Goal: Transaction & Acquisition: Purchase product/service

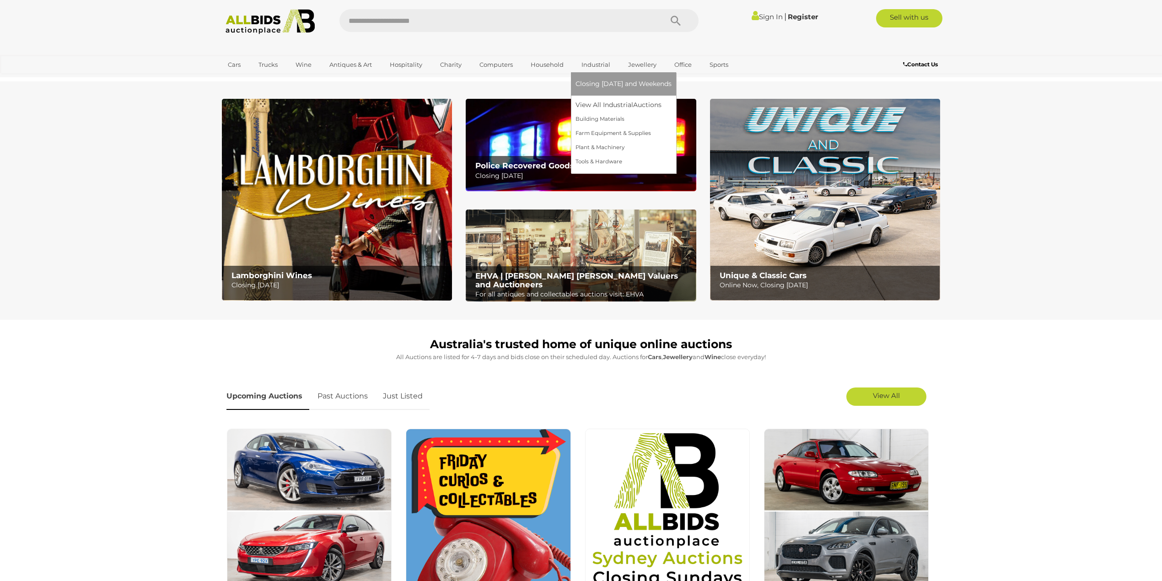
click at [590, 63] on link "Industrial" at bounding box center [595, 64] width 41 height 15
click at [594, 84] on span "Closing [DATE] and Weekends" at bounding box center [623, 84] width 96 height 8
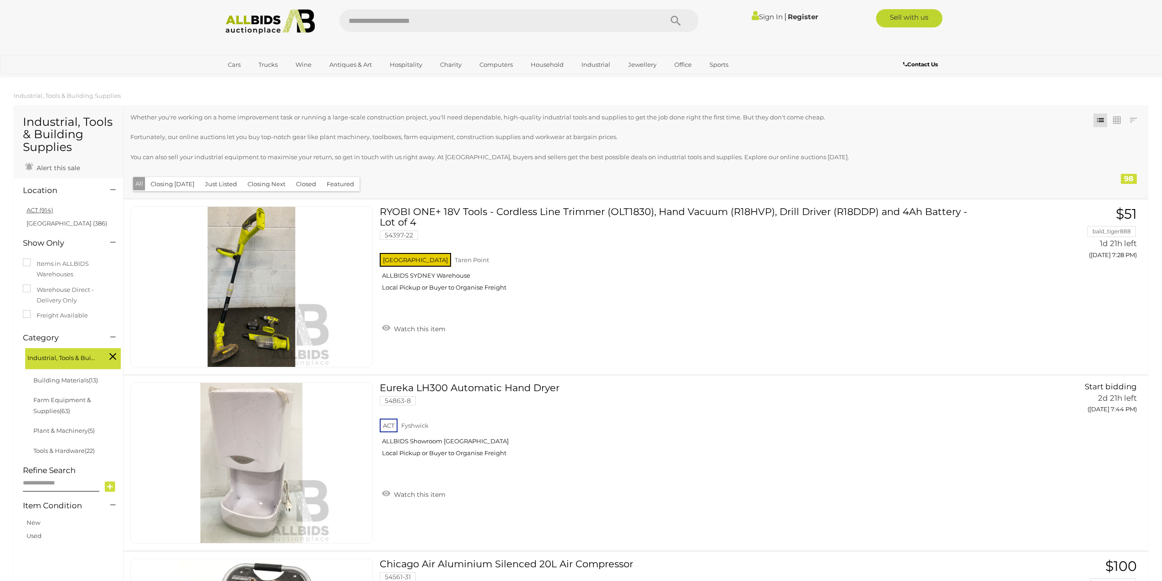
click at [39, 210] on link "ACT (914)" at bounding box center [40, 209] width 27 height 7
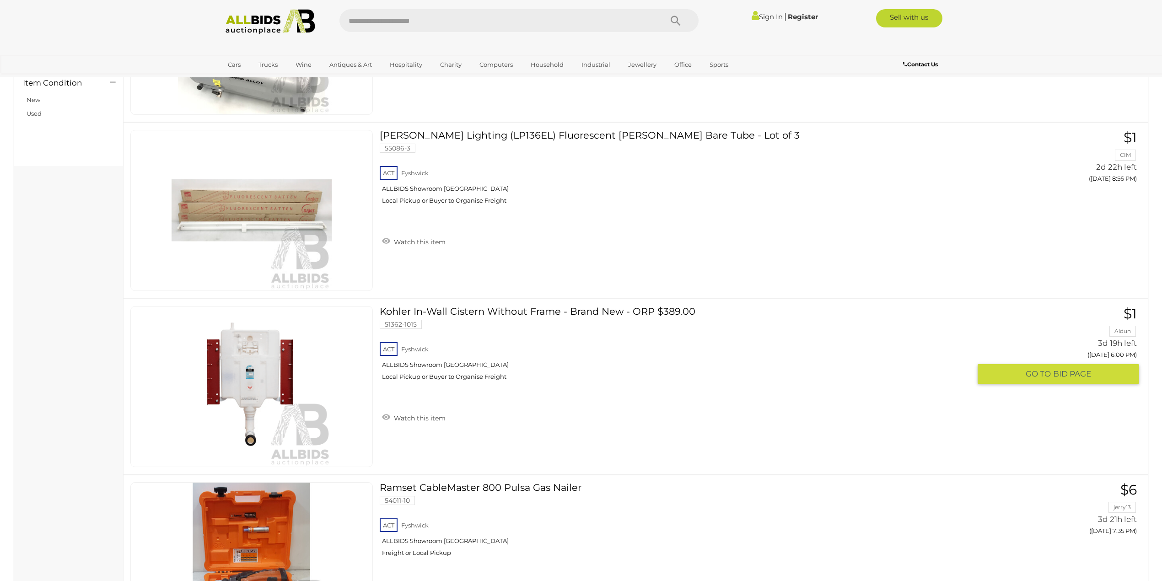
scroll to position [427, 0]
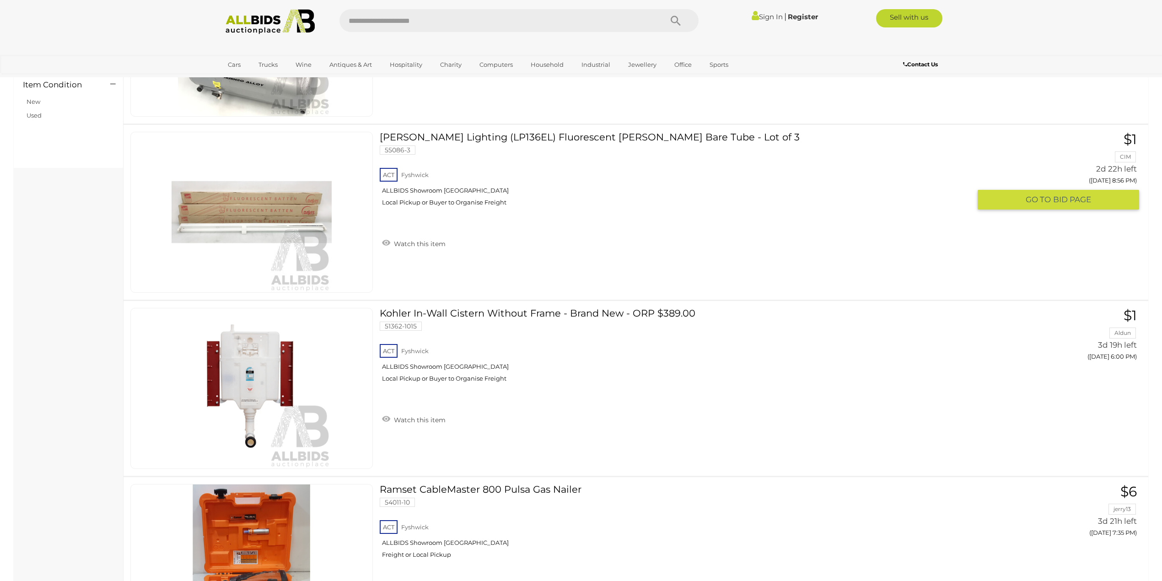
click at [284, 225] on img at bounding box center [252, 212] width 160 height 160
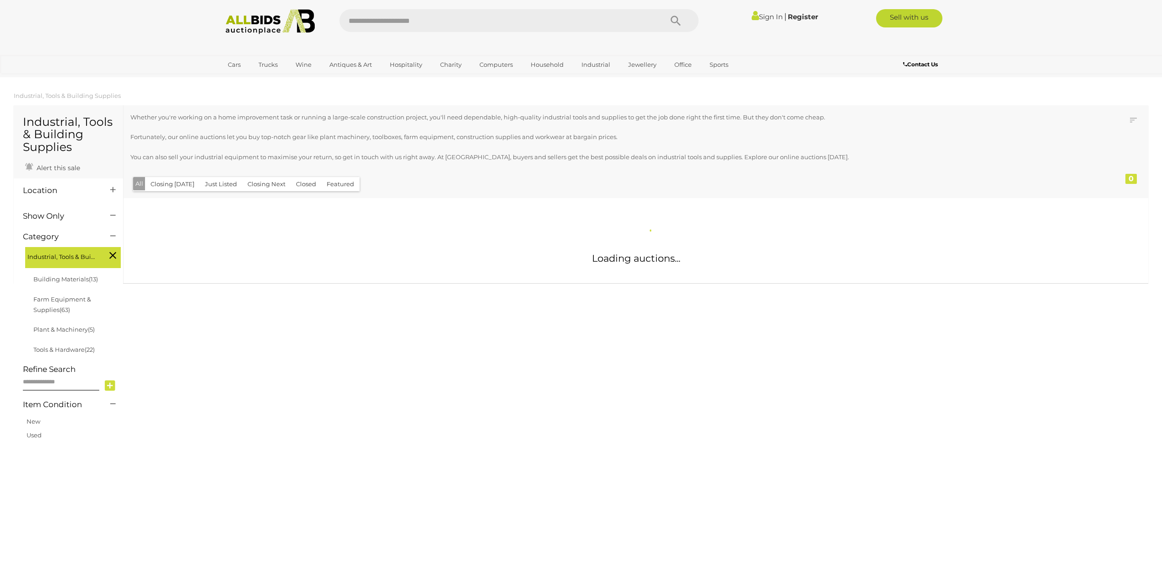
scroll to position [319, 0]
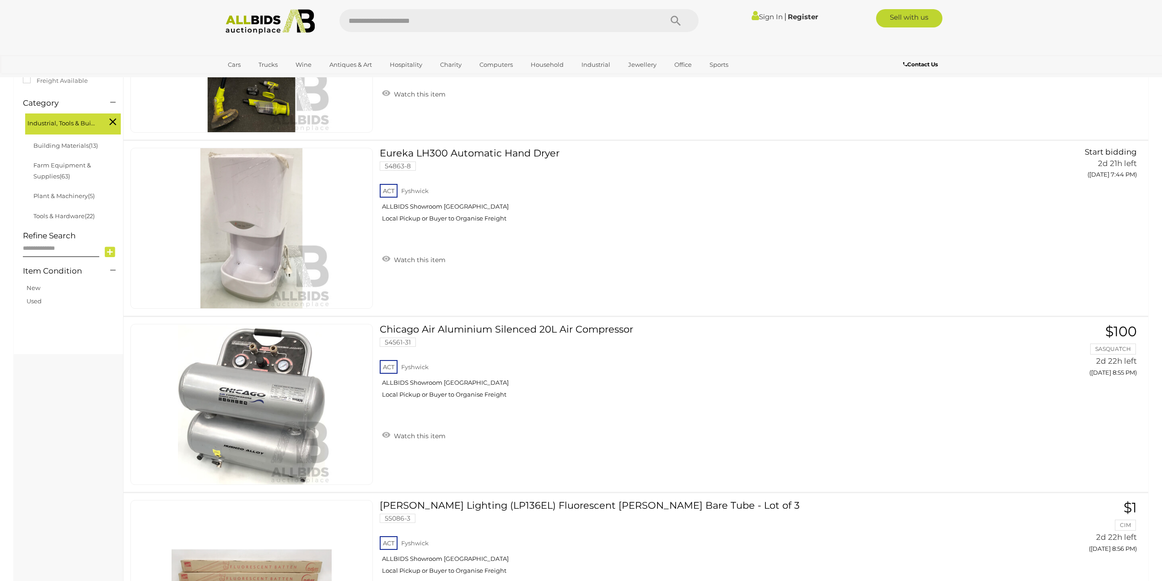
scroll to position [70, 0]
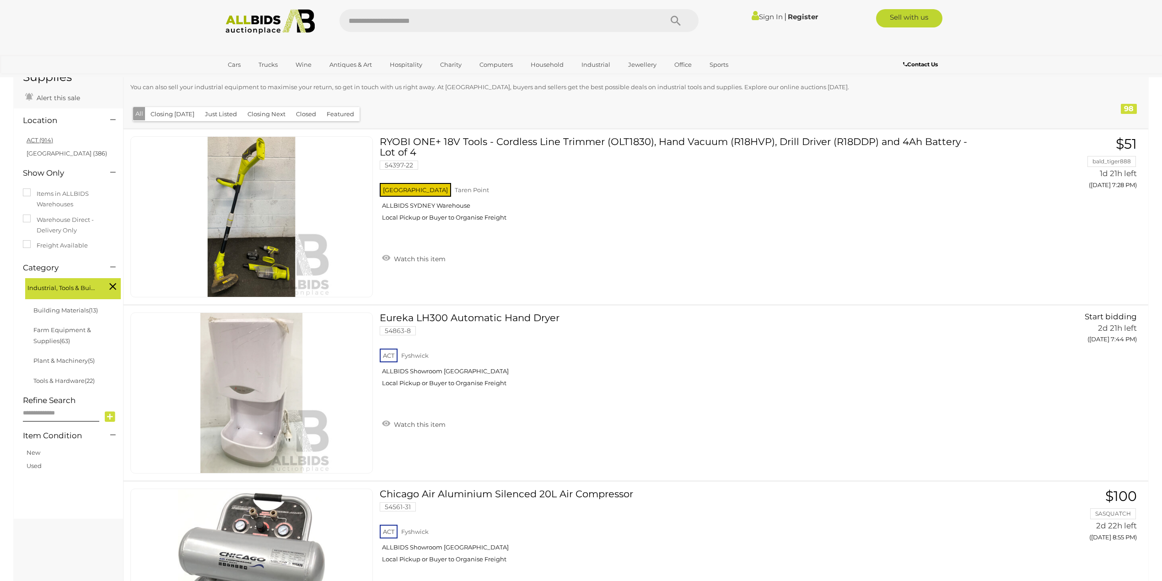
click at [41, 139] on link "ACT (914)" at bounding box center [40, 139] width 27 height 7
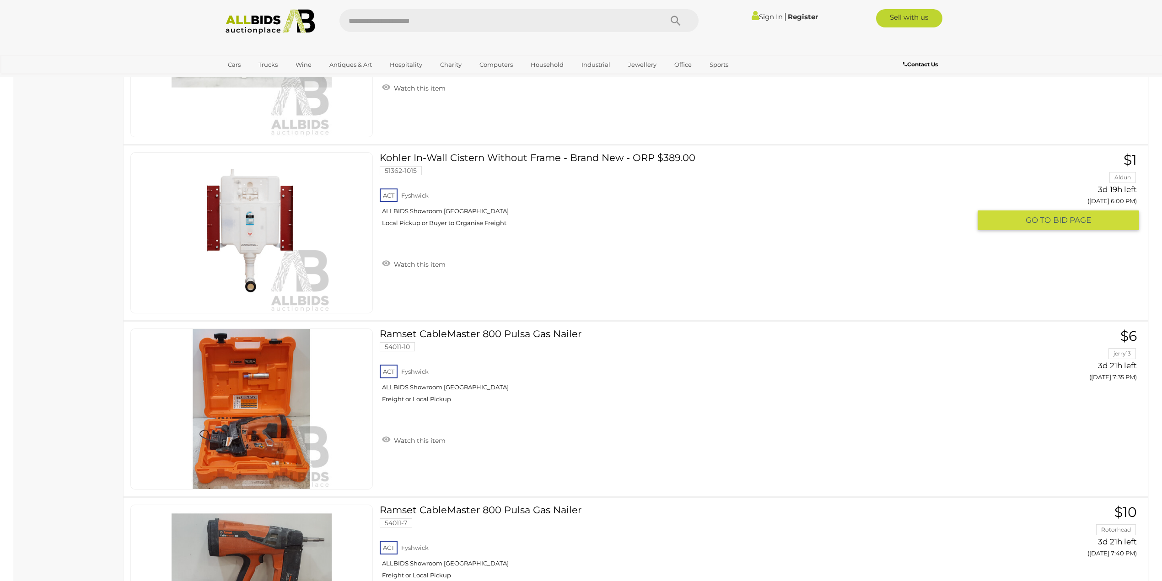
scroll to position [747, 0]
